Goal: Information Seeking & Learning: Learn about a topic

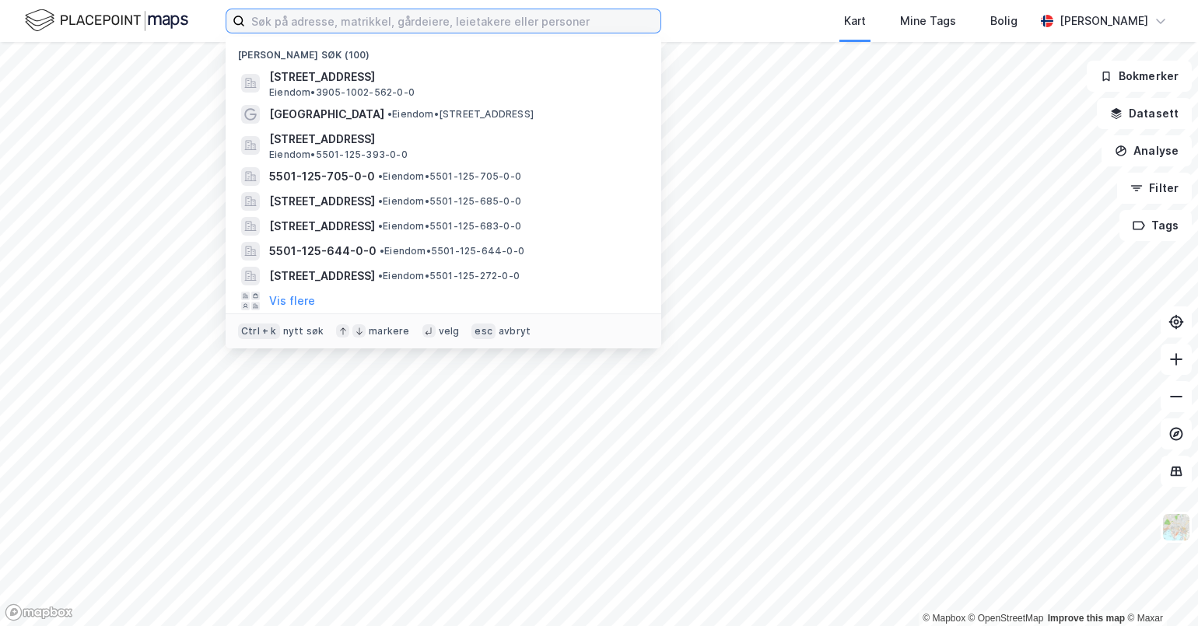
click at [305, 19] on input at bounding box center [452, 20] width 415 height 23
paste input "- Dreyfushammarn 11"
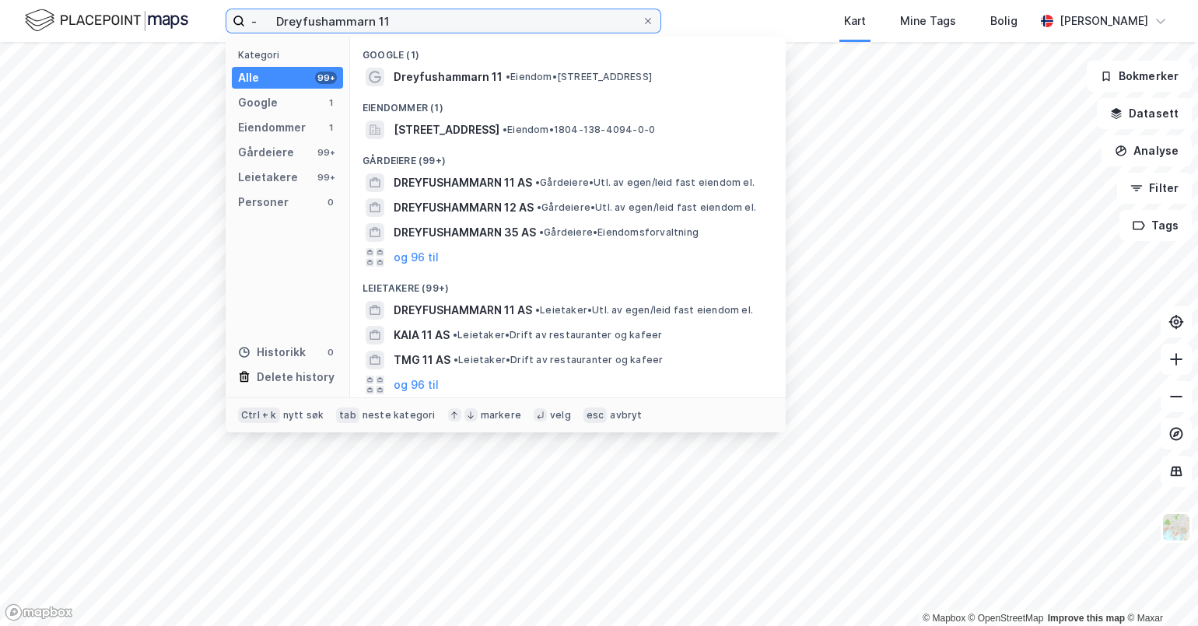
drag, startPoint x: 278, startPoint y: 20, endPoint x: 231, endPoint y: 18, distance: 47.5
click at [231, 18] on label "- Dreyfushammarn 11" at bounding box center [444, 21] width 436 height 25
type input "Dreyfushammarn 11"
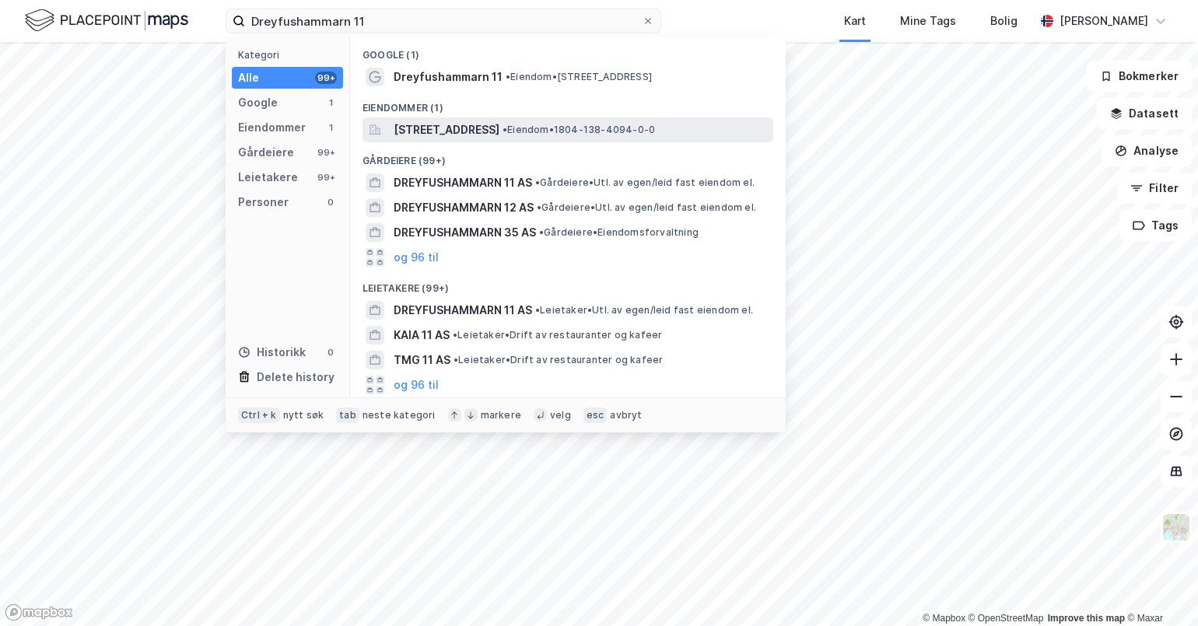
click at [499, 131] on span "Dreyfushammarn 11, 8012, BODØ, BODØ" at bounding box center [447, 130] width 106 height 19
